Goal: Navigation & Orientation: Understand site structure

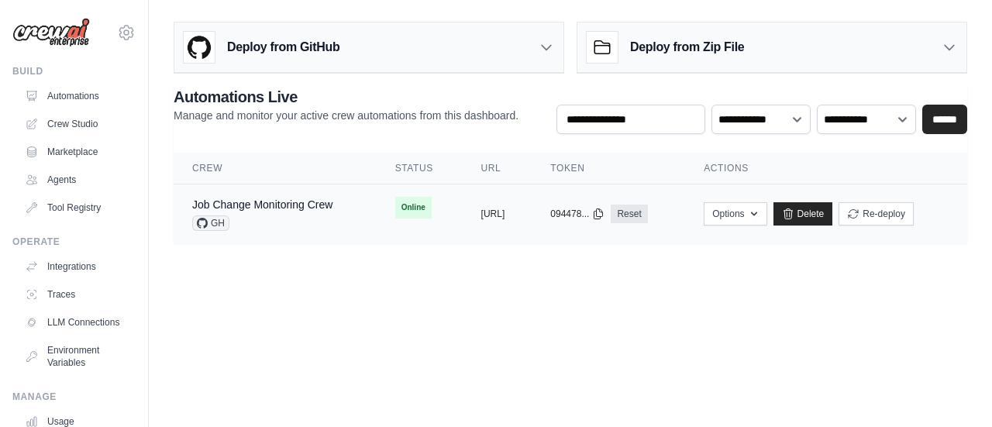
click at [326, 213] on div "Job Change Monitoring Crew GH" at bounding box center [262, 214] width 140 height 34
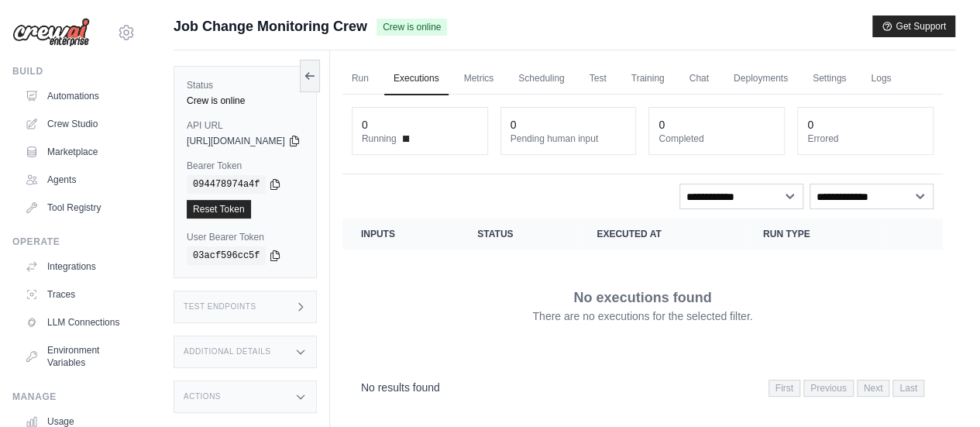
click at [285, 143] on span "https://job-change-monitoring-crew-c5e6f579-af6a-45-5fd0e710.crewai.com" at bounding box center [236, 141] width 98 height 12
click at [244, 103] on div "Crew is online" at bounding box center [245, 101] width 117 height 12
click at [113, 89] on link "Automations" at bounding box center [78, 96] width 117 height 25
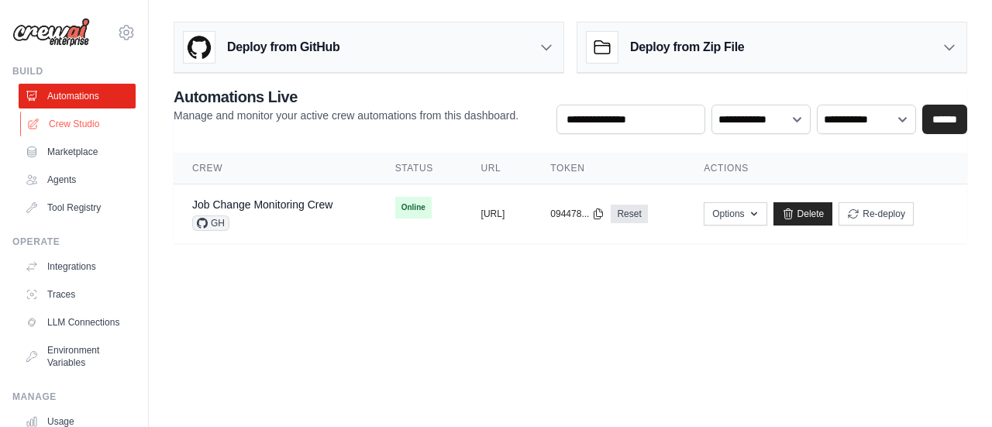
click at [108, 120] on link "Crew Studio" at bounding box center [78, 124] width 117 height 25
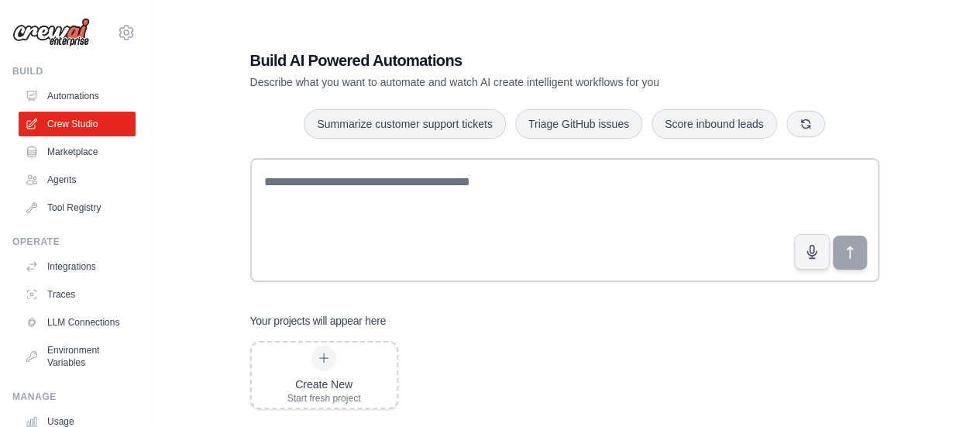
click at [96, 161] on link "Marketplace" at bounding box center [77, 152] width 117 height 25
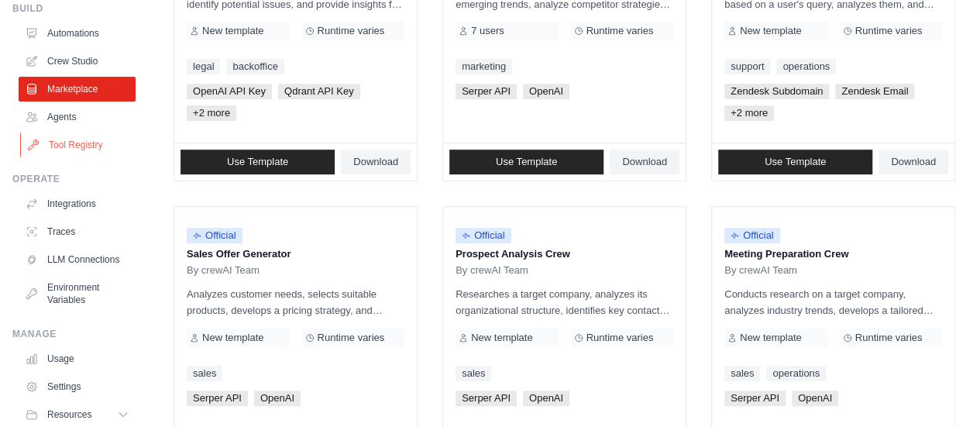
scroll to position [129, 0]
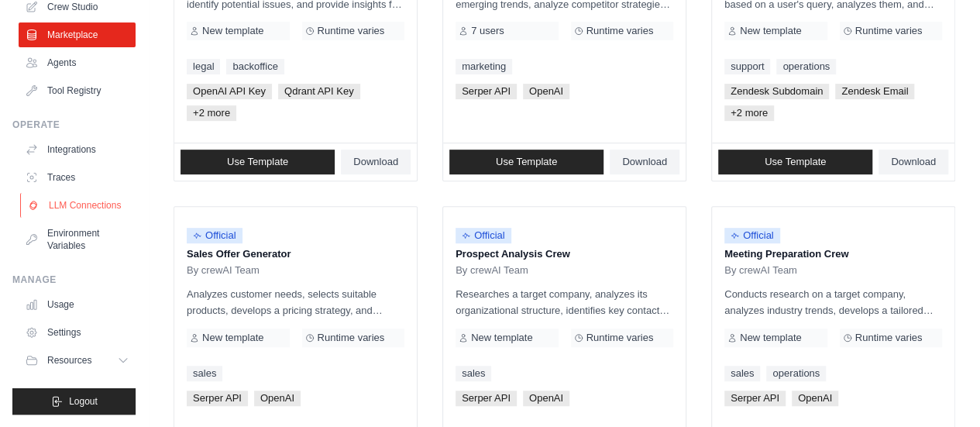
click at [82, 207] on link "LLM Connections" at bounding box center [78, 205] width 117 height 25
